Goal: Information Seeking & Learning: Learn about a topic

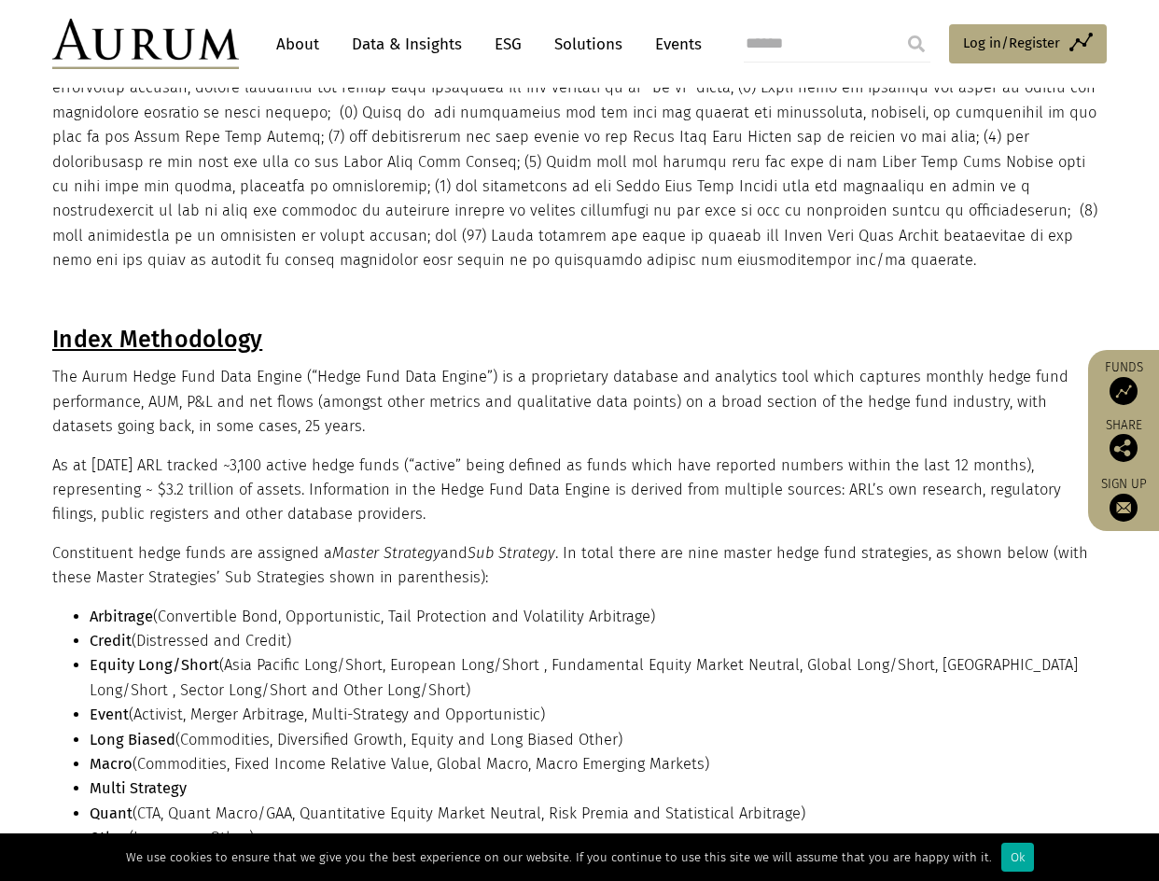
scroll to position [280, 0]
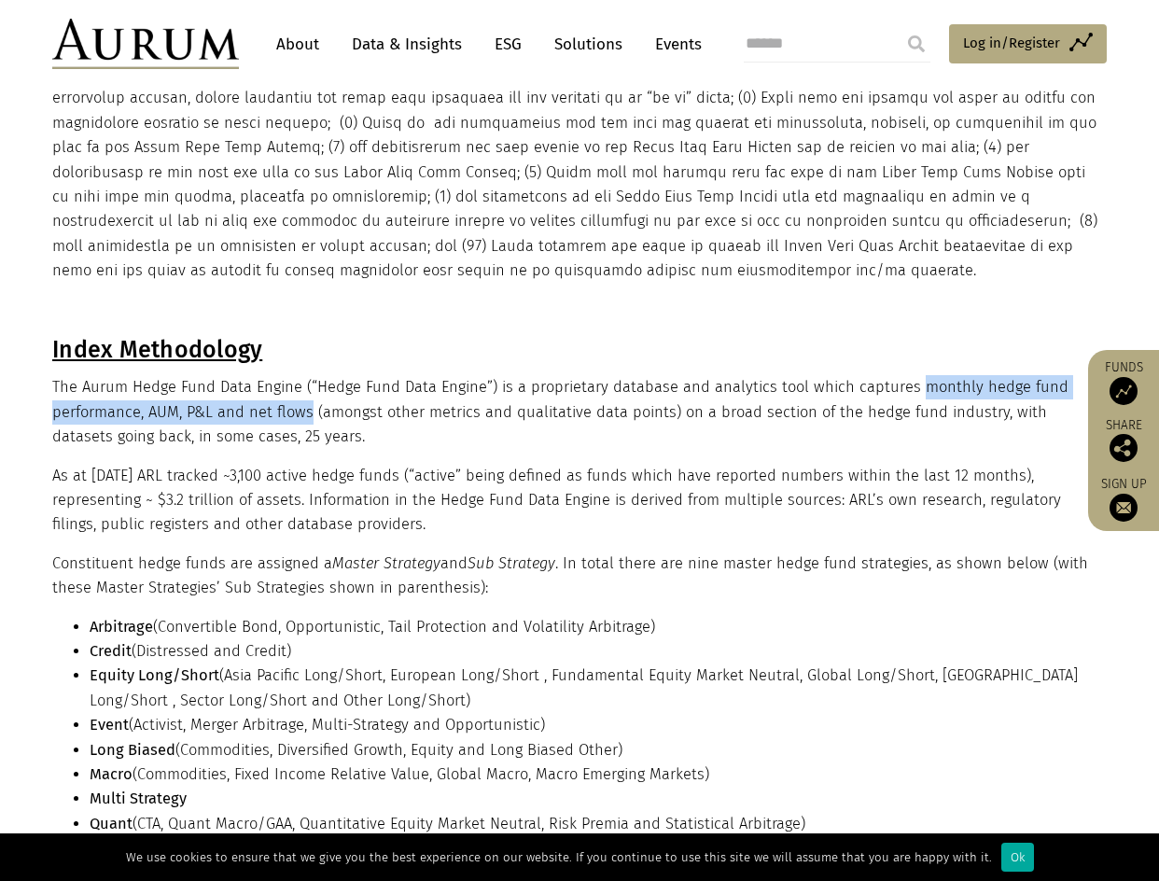
drag, startPoint x: 904, startPoint y: 385, endPoint x: 307, endPoint y: 420, distance: 598.2
click at [307, 420] on p "The Aurum Hedge Fund Data Engine (“Hedge Fund Data Engine”) is a proprietary da…" at bounding box center [577, 412] width 1050 height 74
copy p "monthly hedge fund performance, AUM, P&L and net flows"
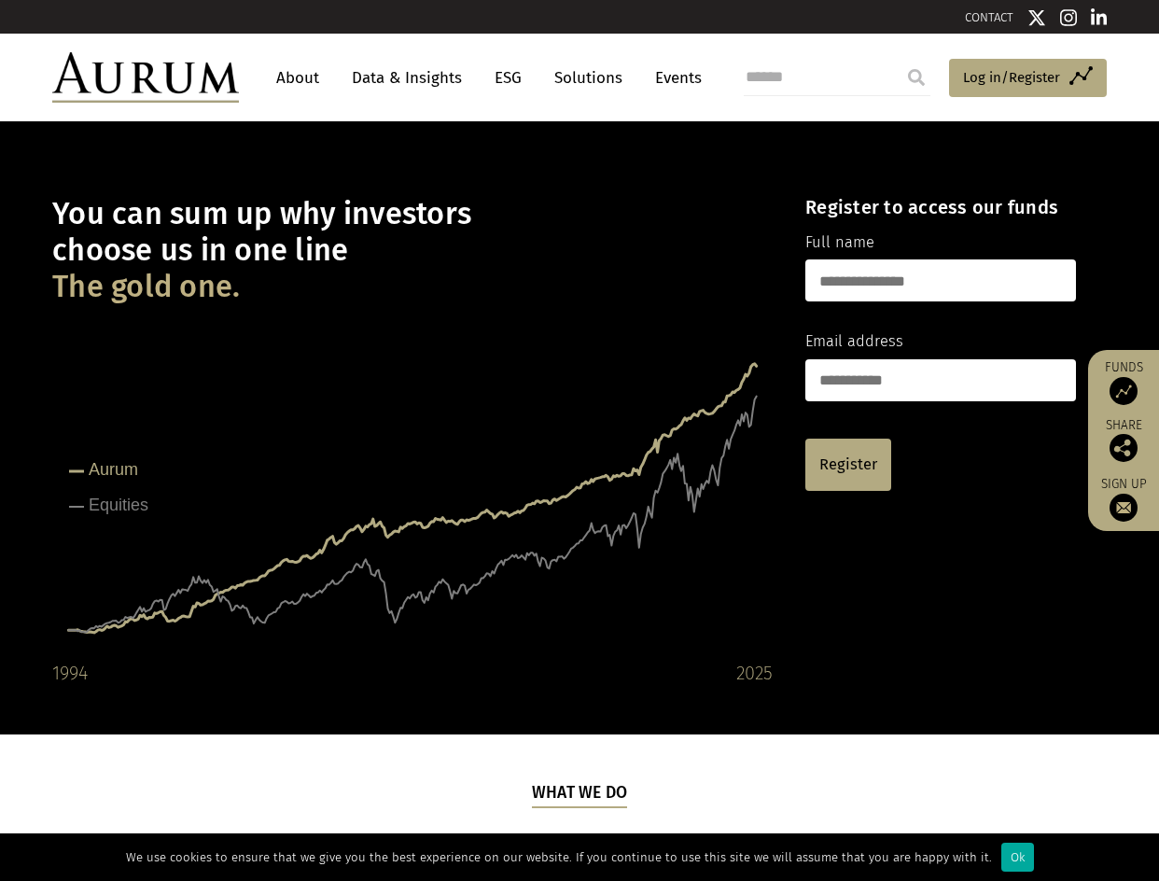
click at [292, 80] on link "About" at bounding box center [298, 78] width 62 height 35
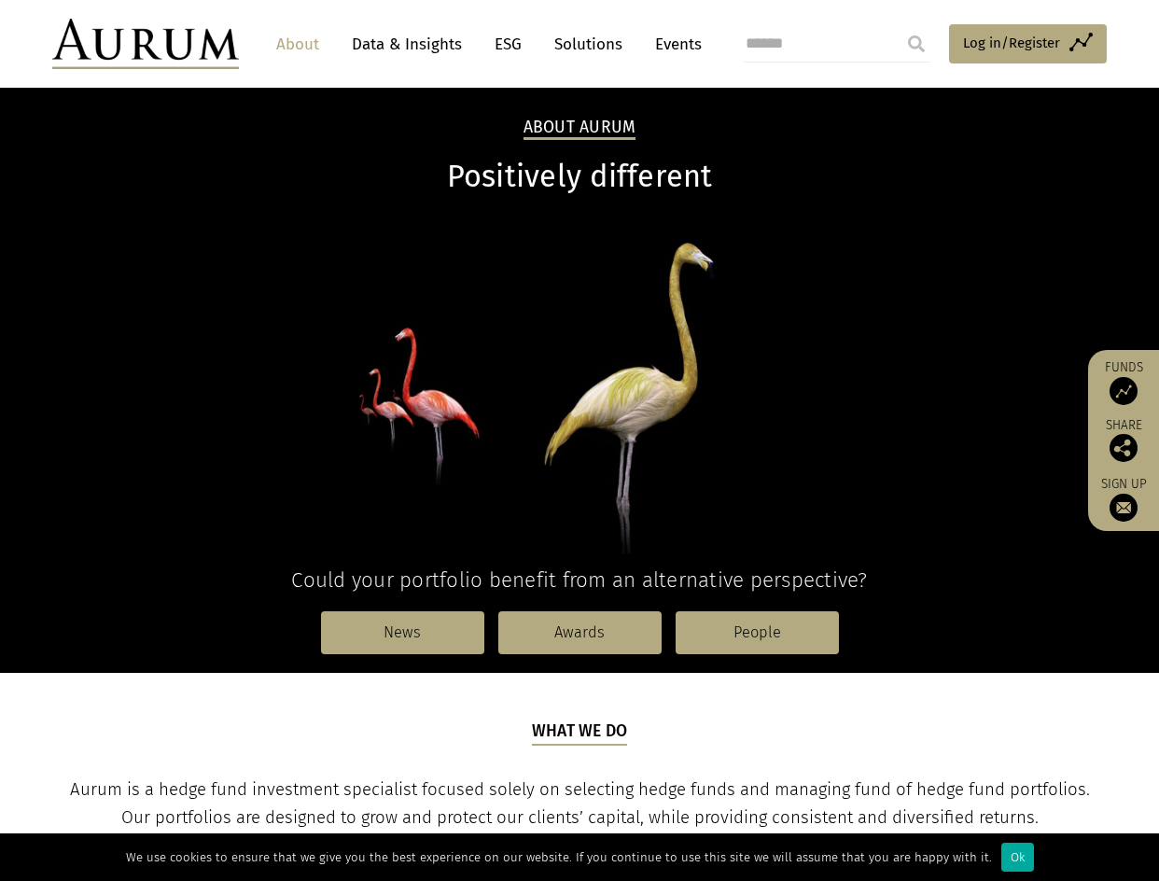
scroll to position [4, 0]
